Goal: Information Seeking & Learning: Learn about a topic

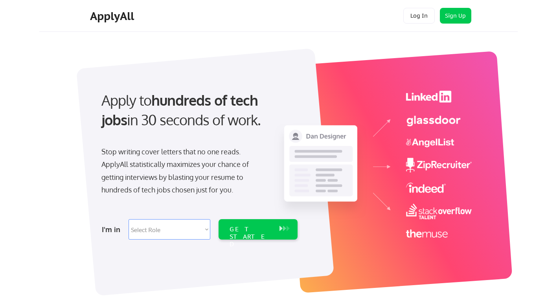
click at [71, 158] on div "Apply to hundreds of tech jobs in 30 seconds of work. Stop writing cover letter…" at bounding box center [282, 168] width 470 height 260
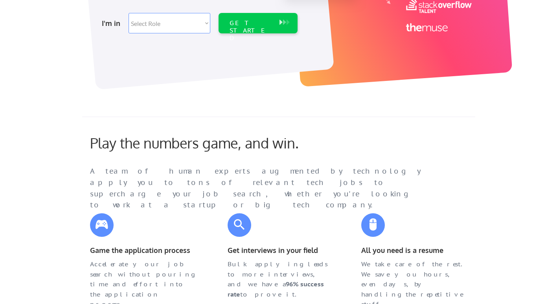
scroll to position [236, 0]
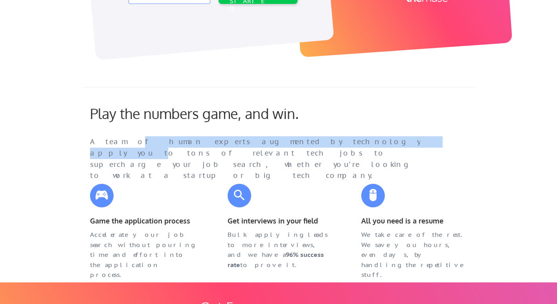
drag, startPoint x: 152, startPoint y: 143, endPoint x: 312, endPoint y: 147, distance: 160.3
click at [312, 147] on div "A team of human experts augmented by technology apply you to tons of relevant t…" at bounding box center [263, 158] width 346 height 45
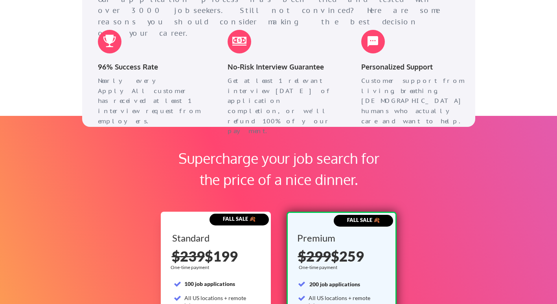
scroll to position [1100, 0]
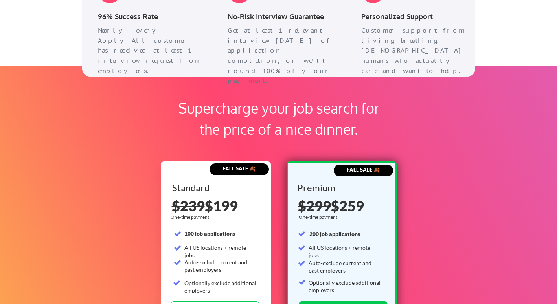
click at [390, 122] on div "Supercharge your job search for the price of a nice dinner." at bounding box center [279, 122] width 236 height 50
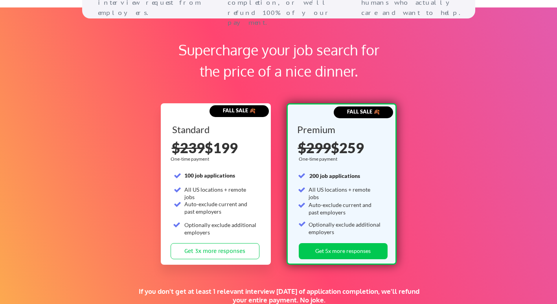
scroll to position [1257, 0]
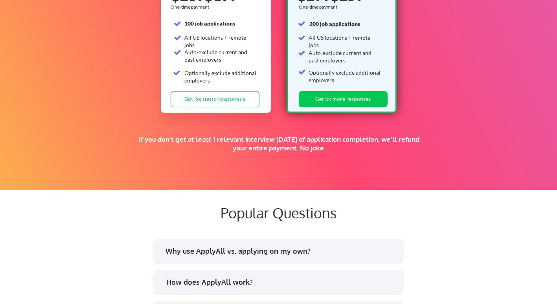
scroll to position [1375, 0]
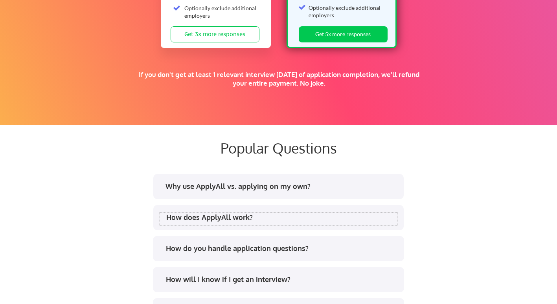
click at [196, 217] on div "How does ApplyAll work?" at bounding box center [281, 217] width 231 height 10
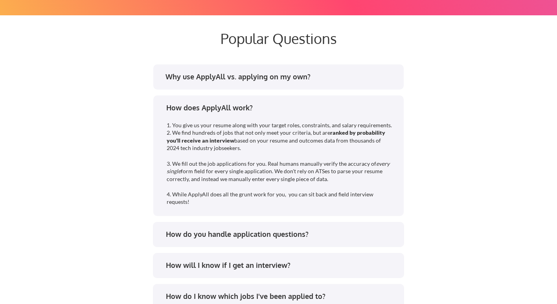
scroll to position [1493, 0]
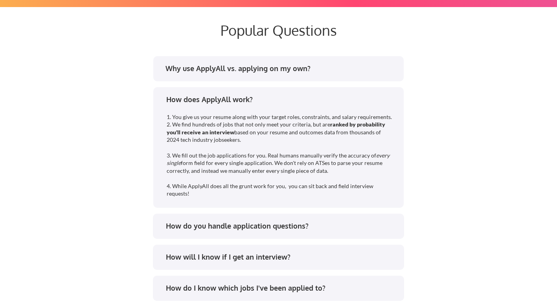
click at [225, 225] on div "How do you handle application questions?" at bounding box center [281, 226] width 231 height 10
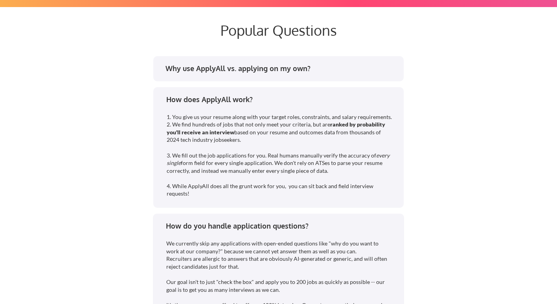
drag, startPoint x: 189, startPoint y: 243, endPoint x: 345, endPoint y: 260, distance: 156.8
click at [345, 260] on div "We currently skip any applications with open-ended questions like "why do you w…" at bounding box center [278, 278] width 225 height 77
drag, startPoint x: 345, startPoint y: 260, endPoint x: 320, endPoint y: 260, distance: 25.1
click at [323, 260] on div "We currently skip any applications with open-ended questions like "why do you w…" at bounding box center [278, 278] width 225 height 77
drag, startPoint x: 206, startPoint y: 264, endPoint x: 329, endPoint y: 270, distance: 123.5
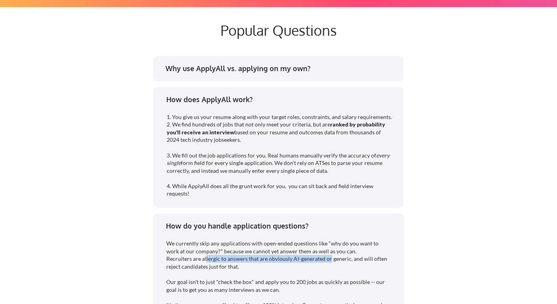
click at [329, 270] on div "We currently skip any applications with open-ended questions like "why do you w…" at bounding box center [278, 278] width 225 height 77
drag, startPoint x: 329, startPoint y: 270, endPoint x: 312, endPoint y: 275, distance: 17.6
click at [313, 275] on div "We currently skip any applications with open-ended questions like "why do you w…" at bounding box center [278, 278] width 225 height 77
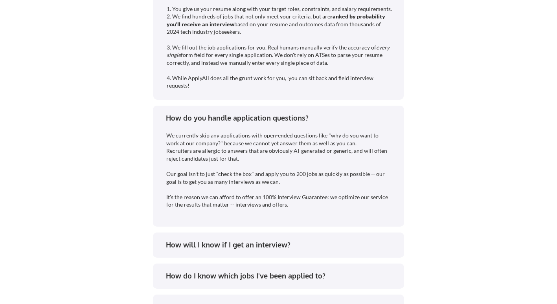
scroll to position [1610, 0]
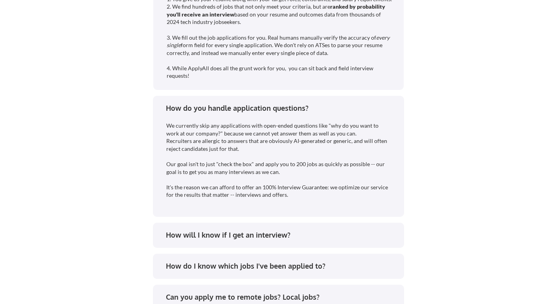
click at [238, 237] on div "How will I know if I get an interview?" at bounding box center [281, 235] width 231 height 10
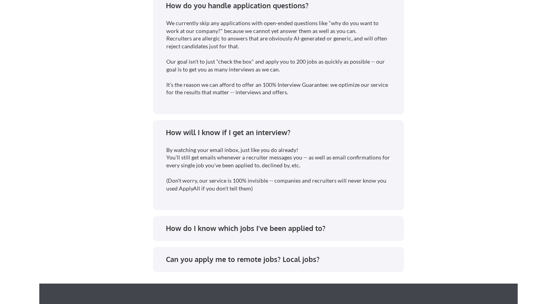
scroll to position [1728, 0]
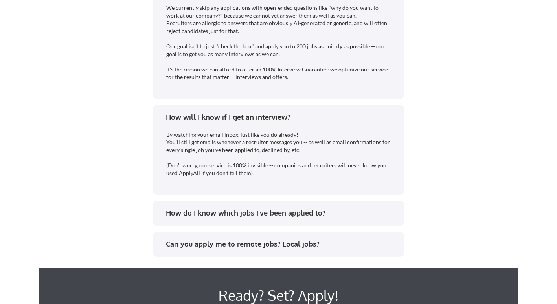
click at [222, 245] on div "Can you apply me to remote jobs? Local jobs?" at bounding box center [281, 244] width 231 height 10
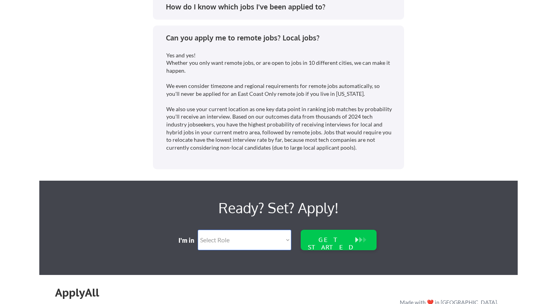
scroll to position [2003, 0]
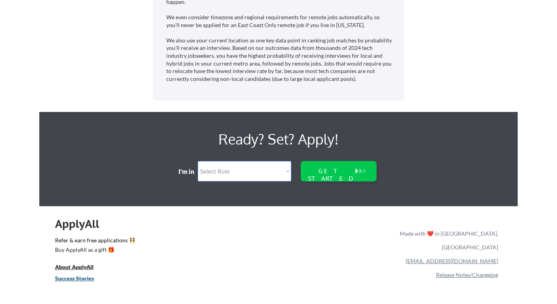
click at [76, 278] on u "Success Stories" at bounding box center [74, 278] width 39 height 7
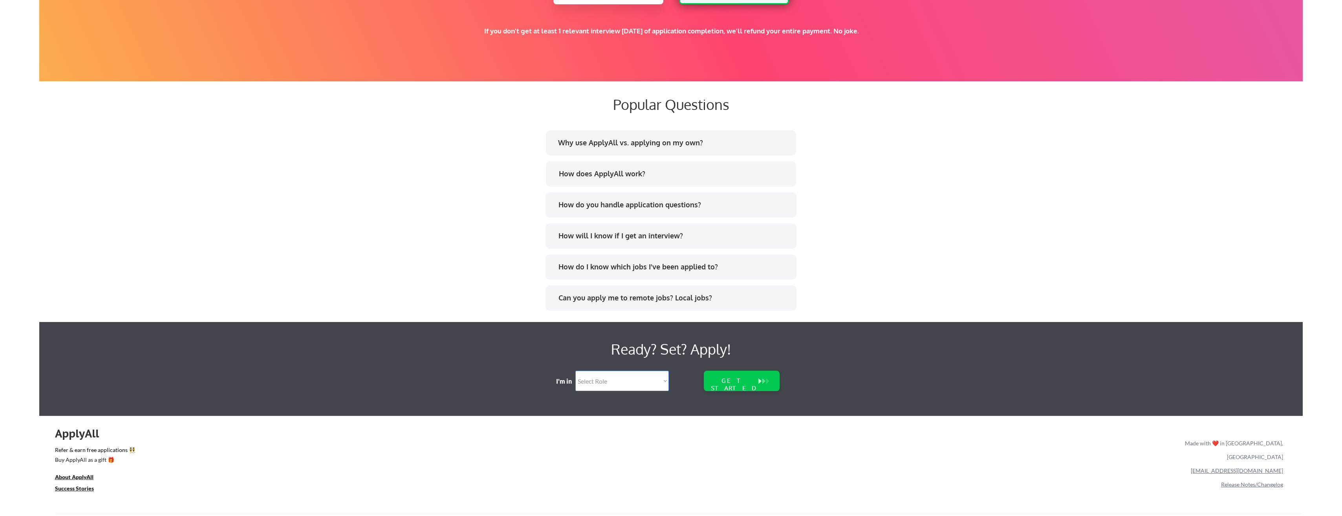
scroll to position [1448, 0]
